Goal: Task Accomplishment & Management: Complete application form

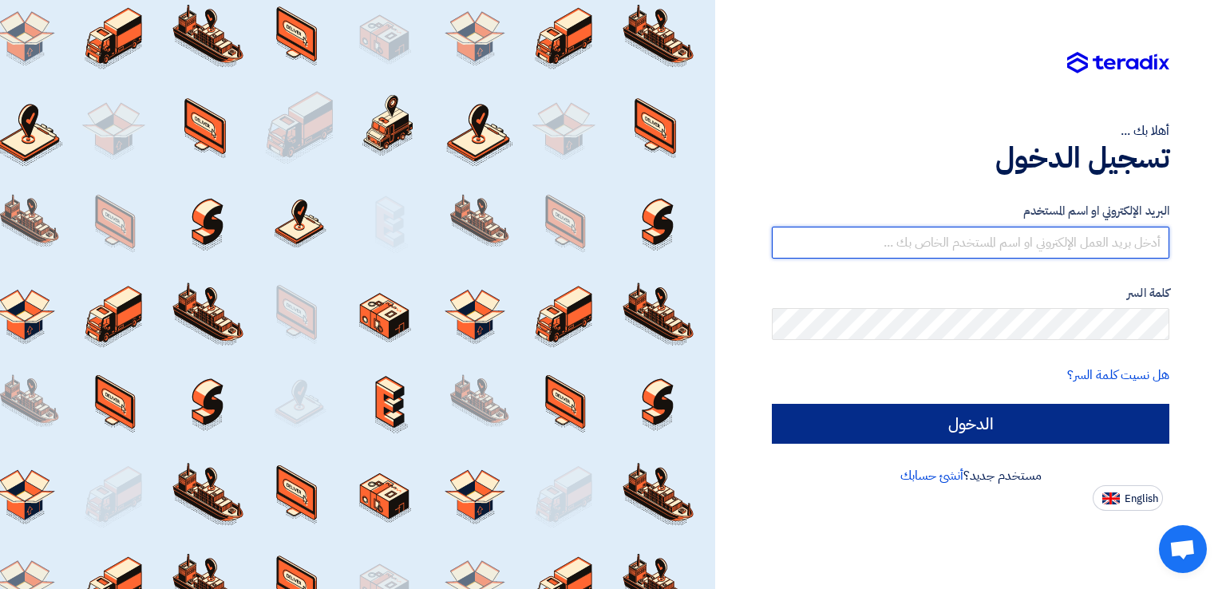
type input "[EMAIL_ADDRESS][DOMAIN_NAME]"
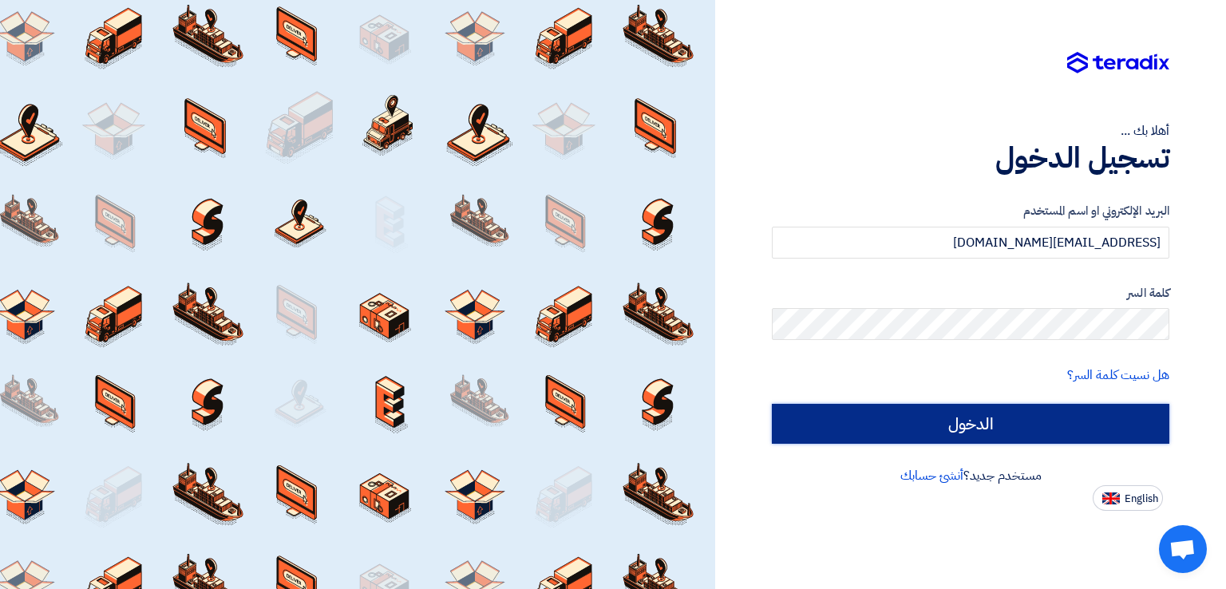
click at [961, 419] on input "الدخول" at bounding box center [971, 424] width 398 height 40
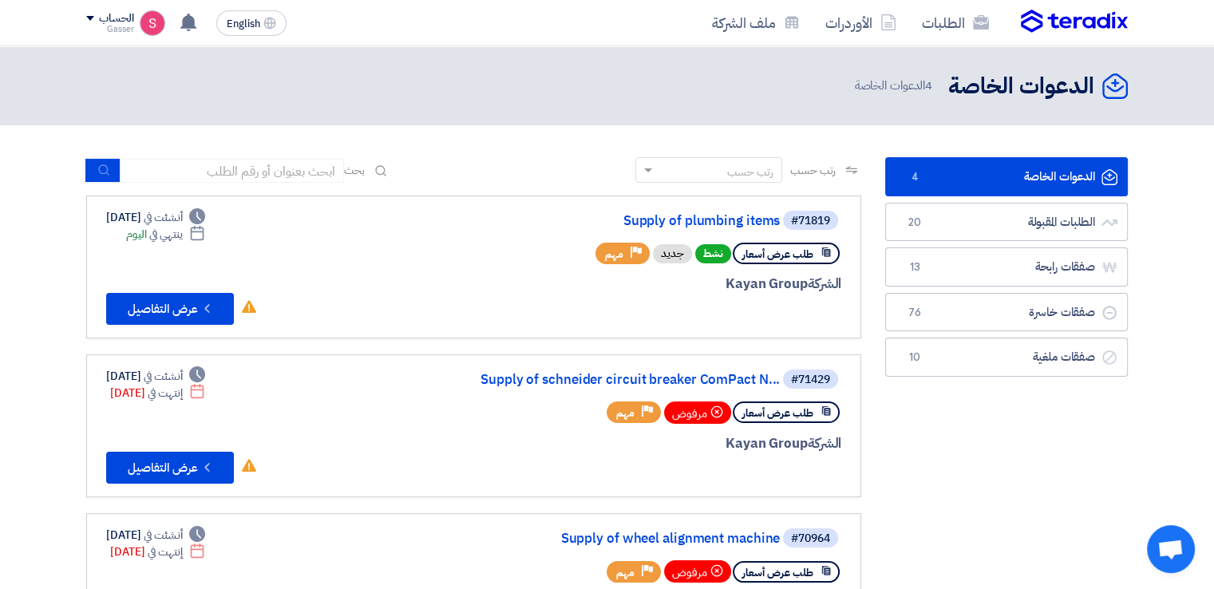
click at [913, 174] on span "4" at bounding box center [914, 177] width 19 height 16
click at [745, 218] on link "Supply of plumbing items" at bounding box center [620, 221] width 319 height 14
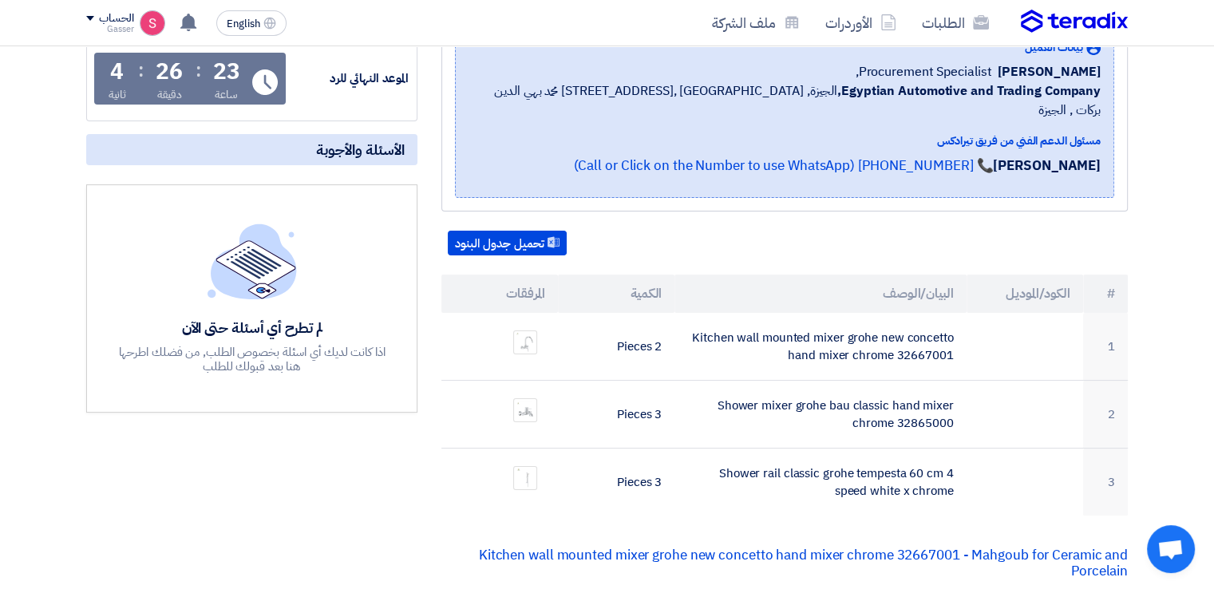
scroll to position [532, 0]
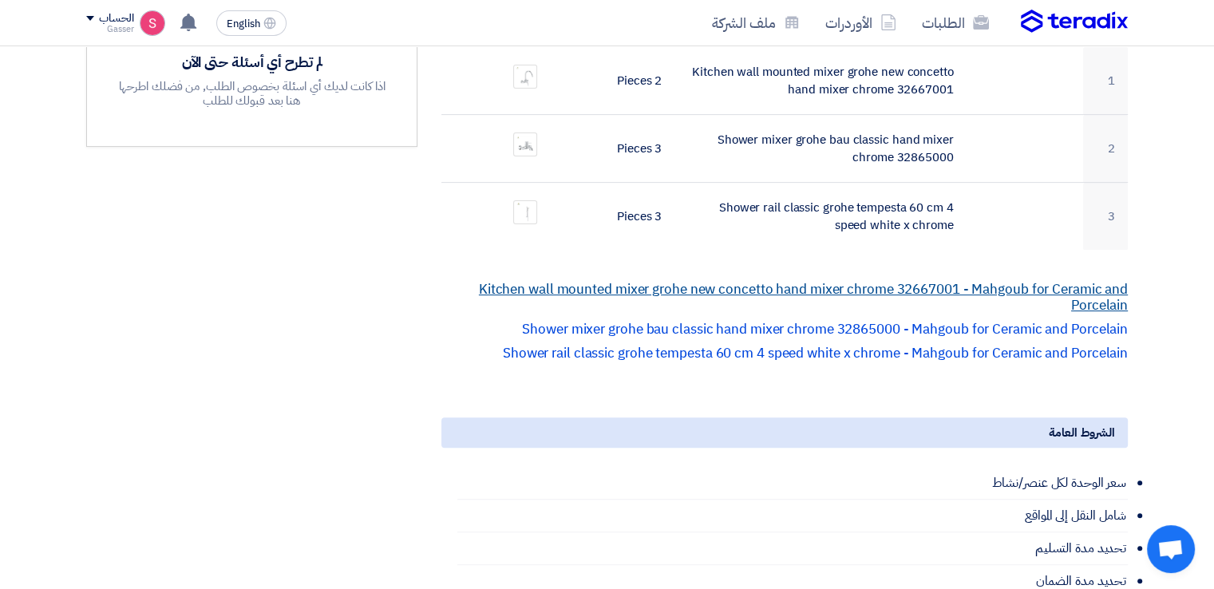
click at [651, 279] on link "Kitchen wall mounted mixer grohe new concetto hand mixer chrome 32667001 - Mahg…" at bounding box center [803, 297] width 649 height 36
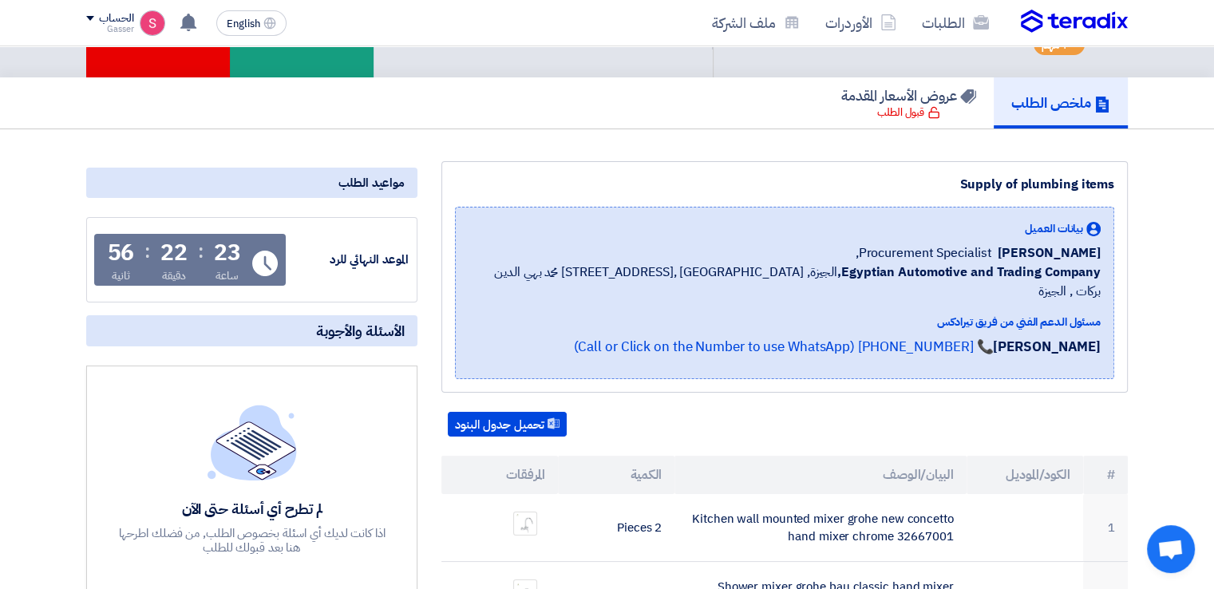
scroll to position [0, 0]
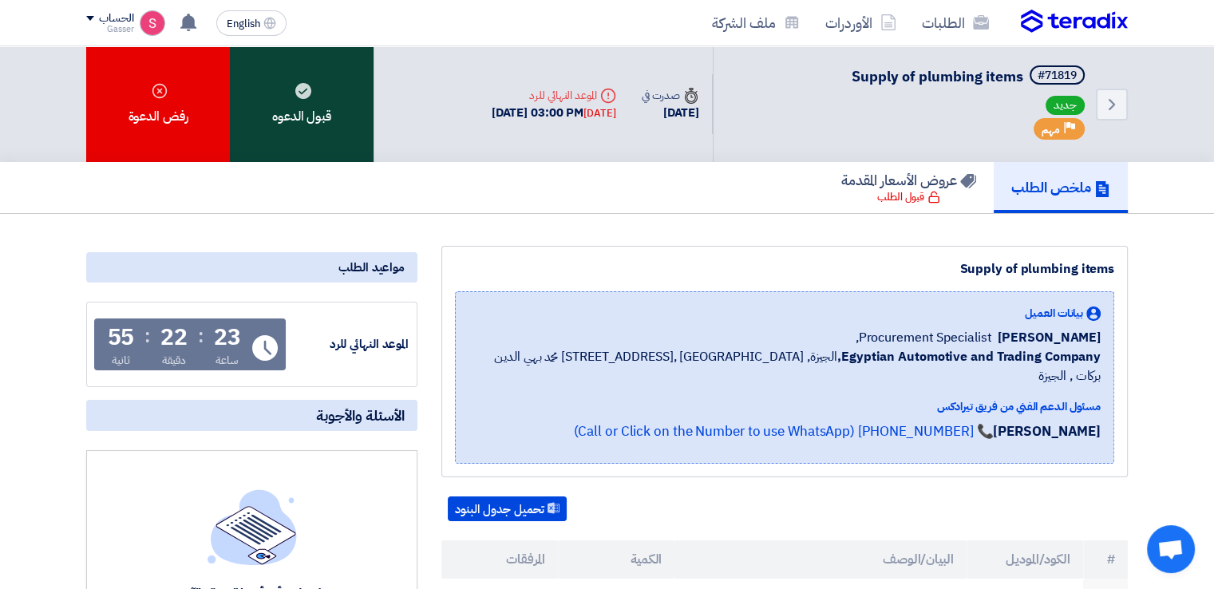
click at [293, 145] on div "قبول الدعوه" at bounding box center [302, 104] width 144 height 116
